Goal: Obtain resource: Obtain resource

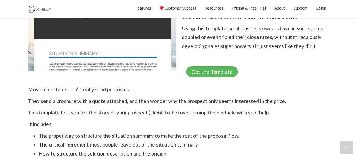
scroll to position [129, 0]
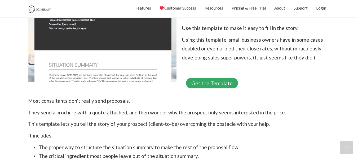
click at [219, 82] on link "Get the Template" at bounding box center [212, 83] width 52 height 11
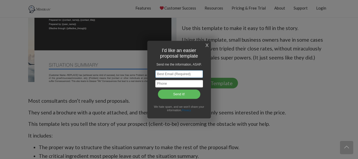
click at [166, 73] on input "text" at bounding box center [179, 74] width 48 height 8
type input "[PERSON_NAME][EMAIL_ADDRESS][PERSON_NAME][DOMAIN_NAME]"
click at [173, 84] on input "text" at bounding box center [179, 84] width 48 height 8
type input "4258029818"
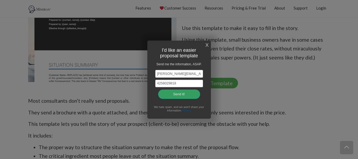
click at [177, 92] on input "Send it!" at bounding box center [179, 94] width 42 height 10
